Goal: Check status

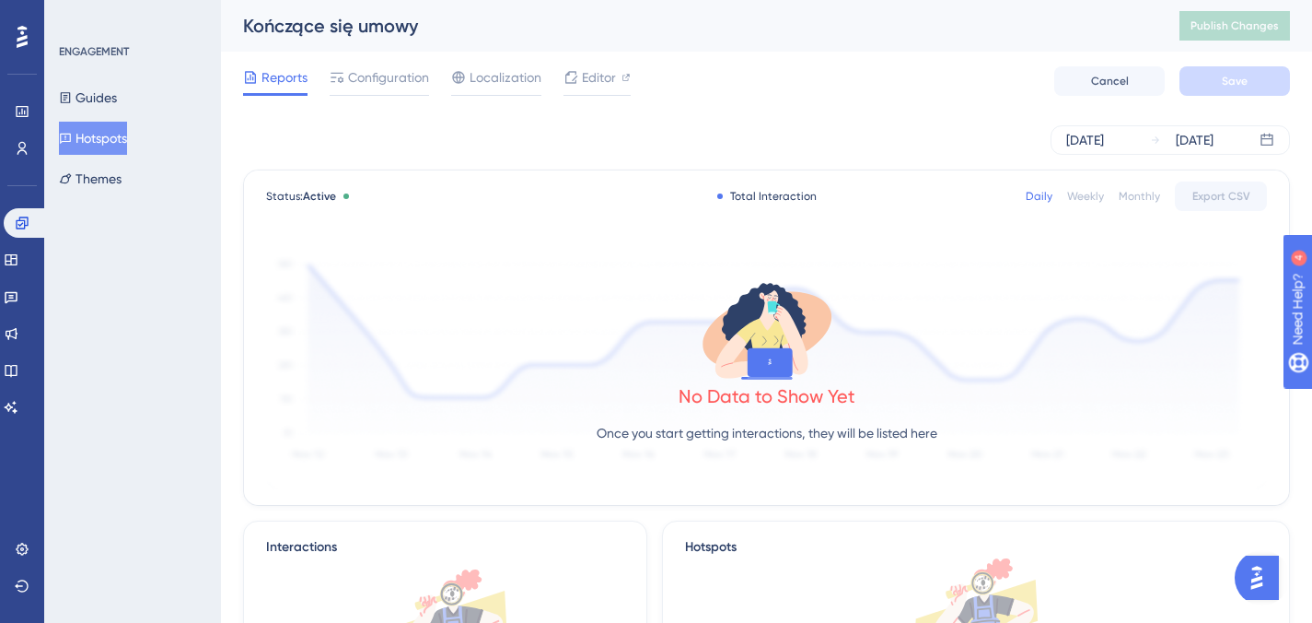
click at [103, 136] on button "Hotspots" at bounding box center [93, 138] width 68 height 33
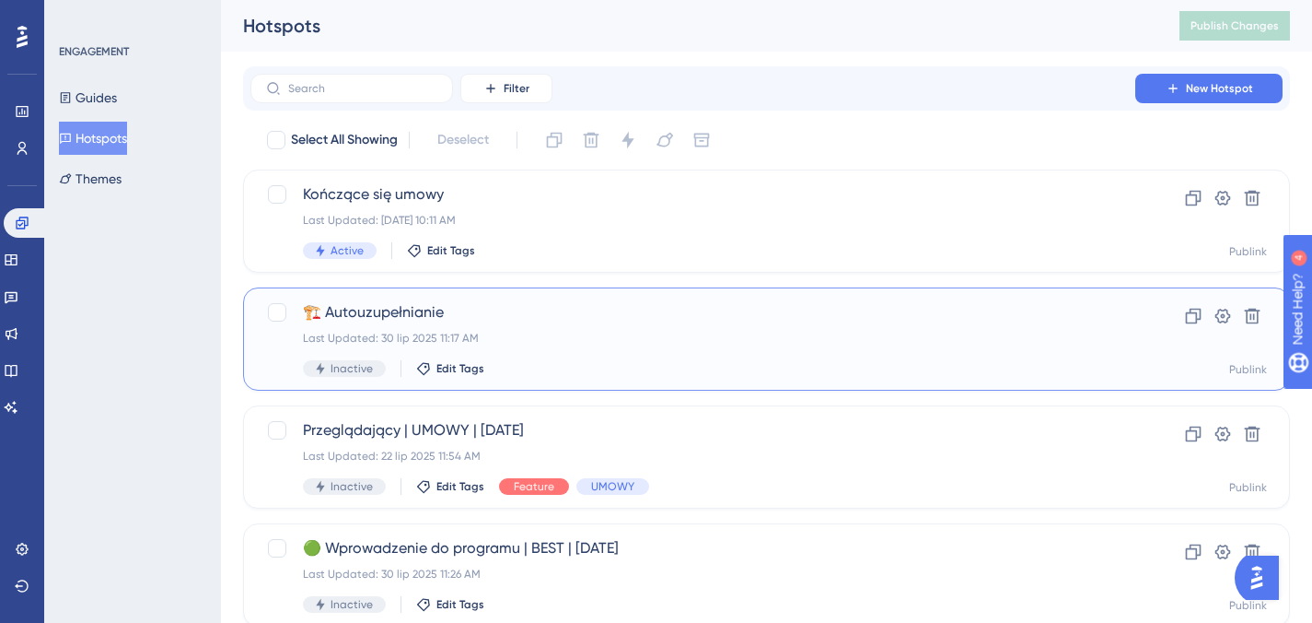
click at [545, 337] on div "Last Updated: 30 lip 2025 11:17 AM" at bounding box center [693, 338] width 780 height 15
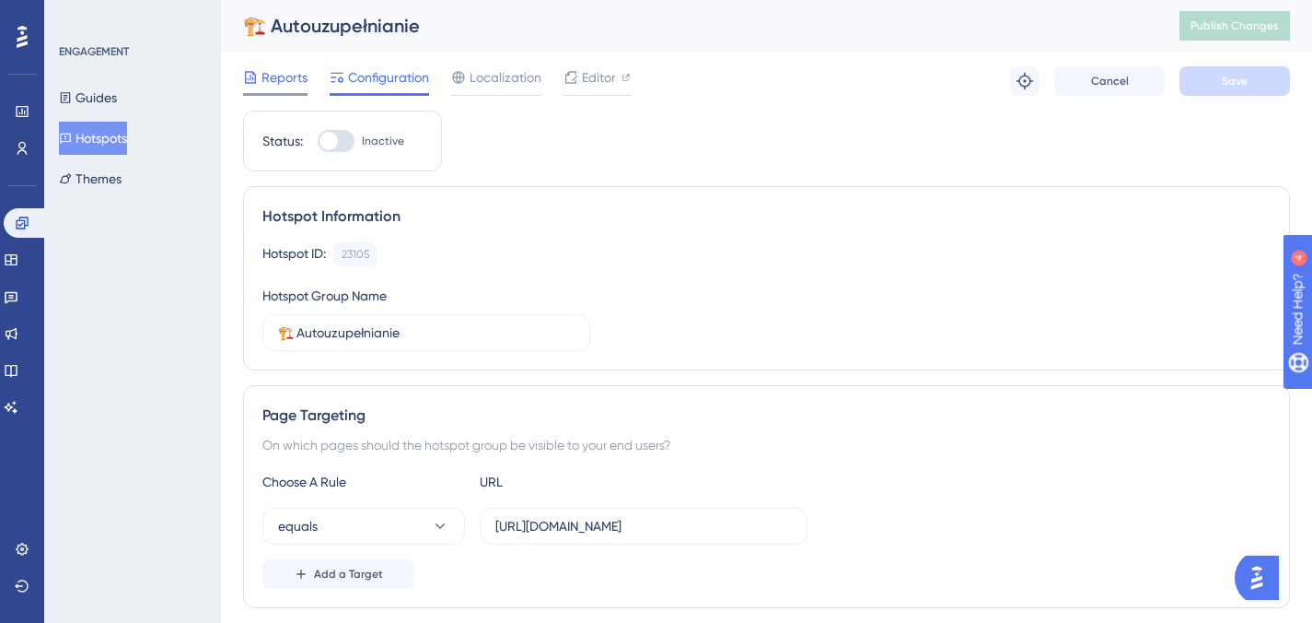
click at [277, 86] on span "Reports" at bounding box center [285, 77] width 46 height 22
